Goal: Task Accomplishment & Management: Complete application form

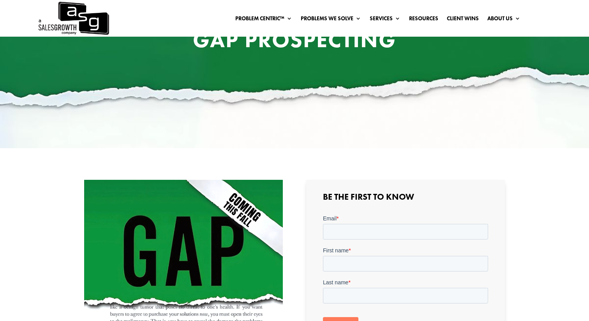
scroll to position [151, 0]
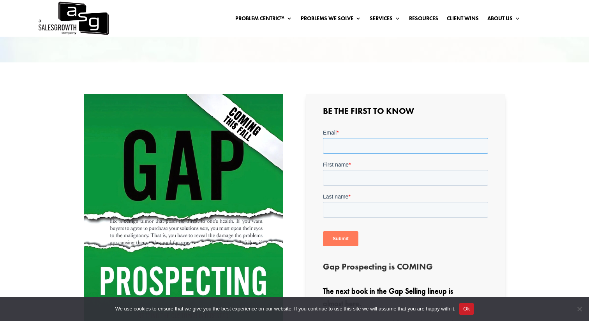
click at [367, 146] on input "Email *" at bounding box center [405, 146] width 165 height 16
type input "[EMAIL_ADDRESS][DOMAIN_NAME]"
click at [375, 179] on input "First name *" at bounding box center [405, 178] width 165 height 16
type input "Nik"
click at [361, 205] on input "Last name *" at bounding box center [405, 210] width 165 height 16
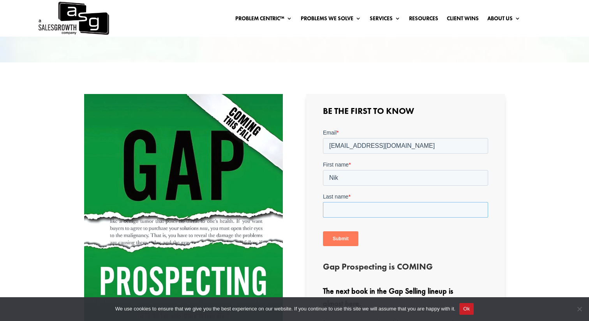
scroll to position [236, 0]
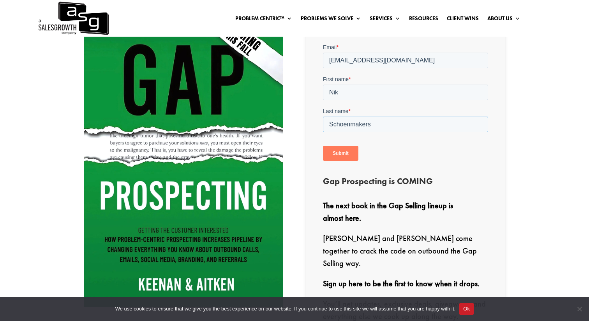
type input "Schoenmakers"
click at [307, 117] on div "Be the First to Know Gap Prospecting is COMING The next book in the Gap Selling…" at bounding box center [405, 172] width 199 height 326
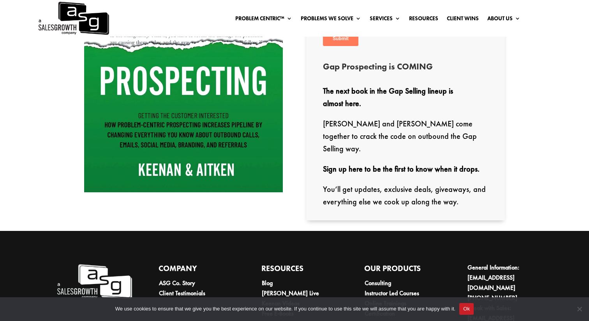
scroll to position [245, 0]
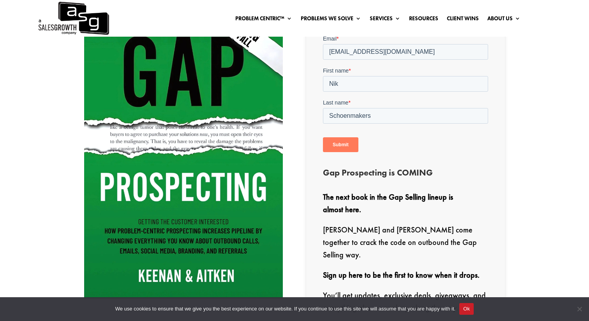
click at [344, 145] on input "Submit" at bounding box center [340, 144] width 35 height 15
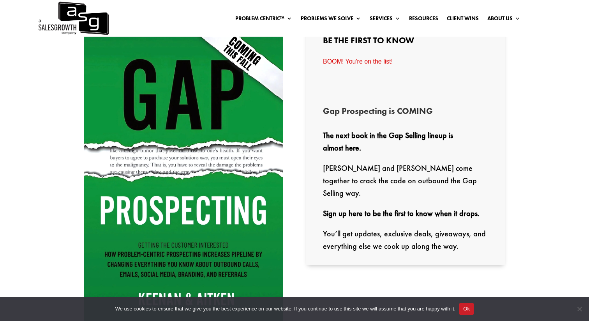
scroll to position [195, 0]
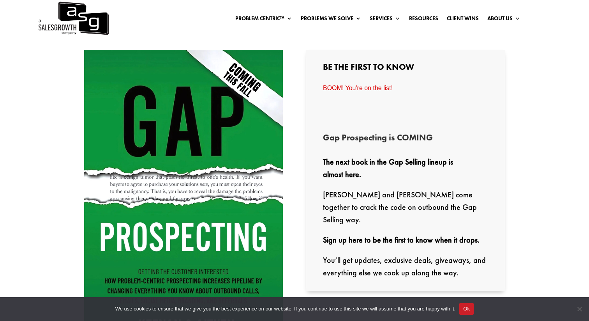
click at [474, 308] on button "Ok" at bounding box center [466, 309] width 14 height 12
